Goal: Information Seeking & Learning: Learn about a topic

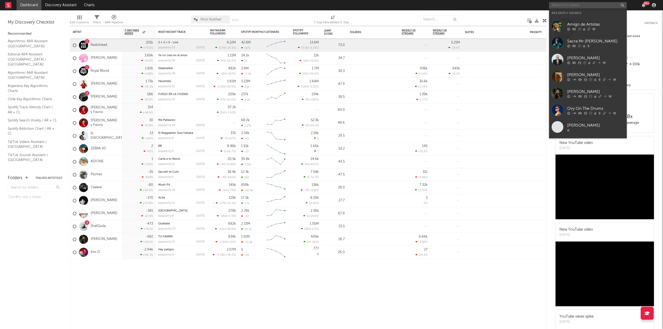
click at [571, 6] on input "text" at bounding box center [588, 5] width 78 height 6
click at [581, 25] on div "Amigo de Artistas" at bounding box center [595, 24] width 57 height 6
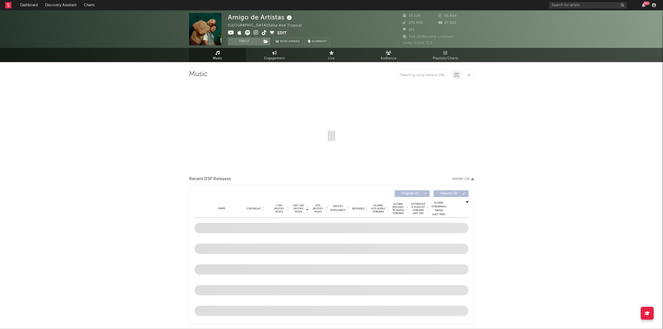
select select "6m"
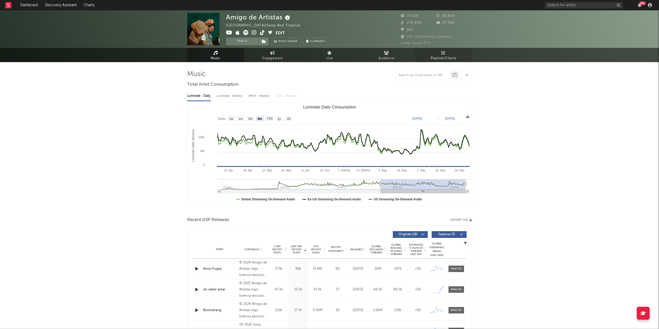
drag, startPoint x: 452, startPoint y: 46, endPoint x: 449, endPoint y: 48, distance: 3.5
click at [451, 47] on div "Amigo de Artistas Chile | Salsa and Tropical Edit Track Benchmark Summary 33.52…" at bounding box center [329, 29] width 659 height 38
click at [447, 52] on link "Playlists/Charts" at bounding box center [443, 55] width 57 height 14
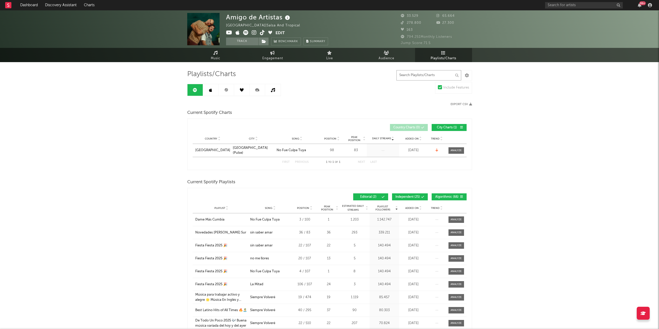
click at [418, 77] on input "text" at bounding box center [429, 75] width 65 height 10
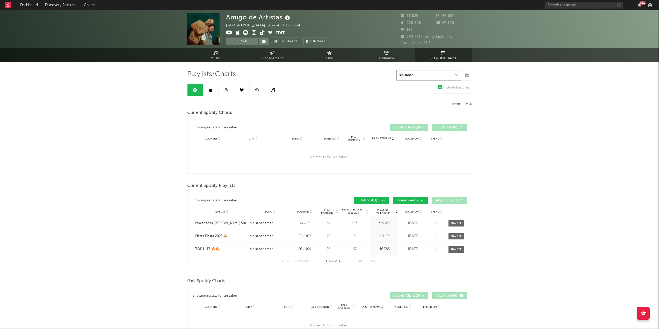
type input "sin saber"
